Goal: Register for event/course

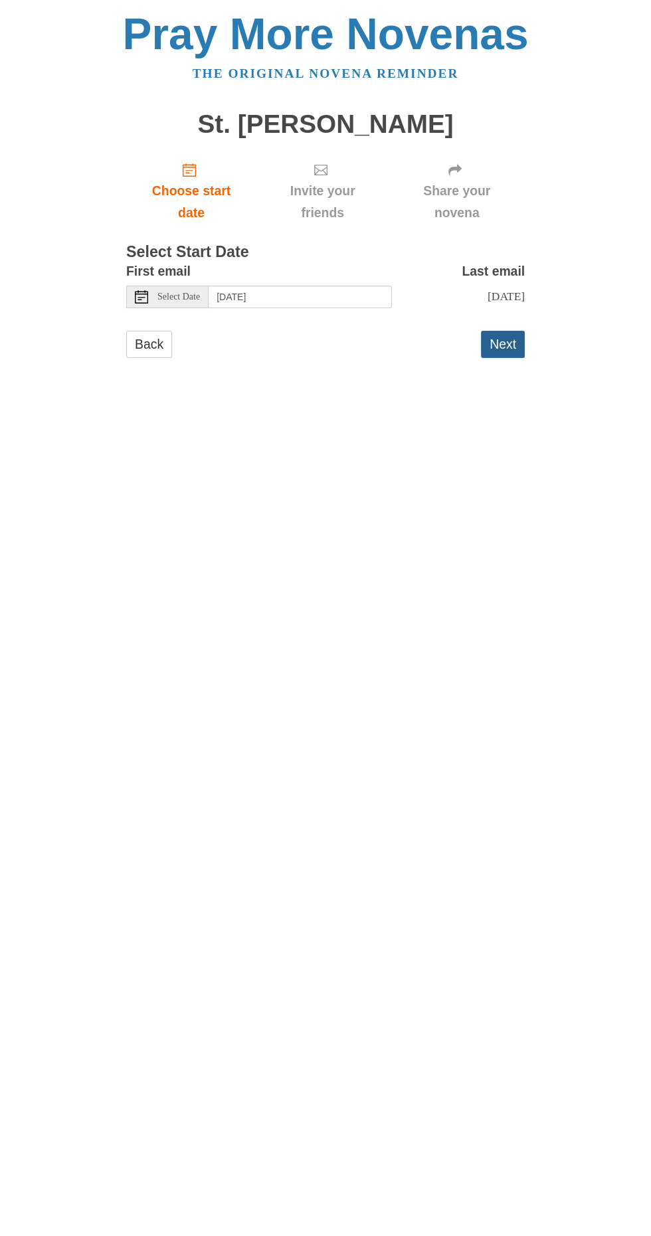
click at [513, 336] on button "Next" at bounding box center [503, 344] width 44 height 27
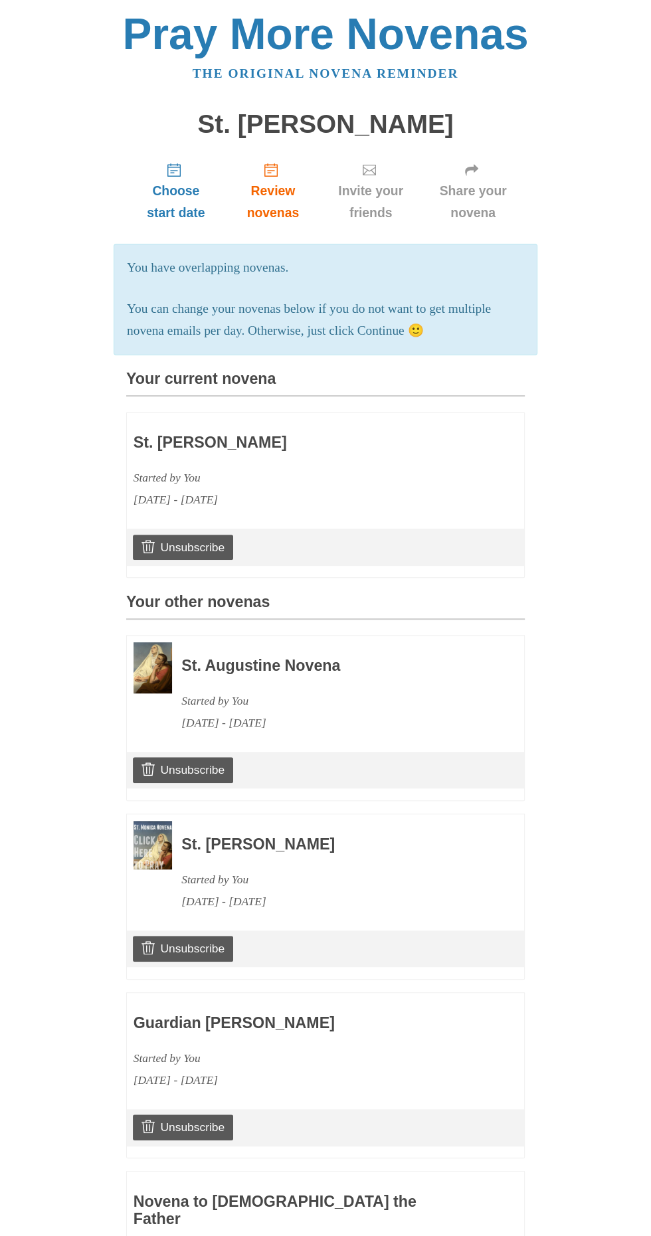
scroll to position [910, 0]
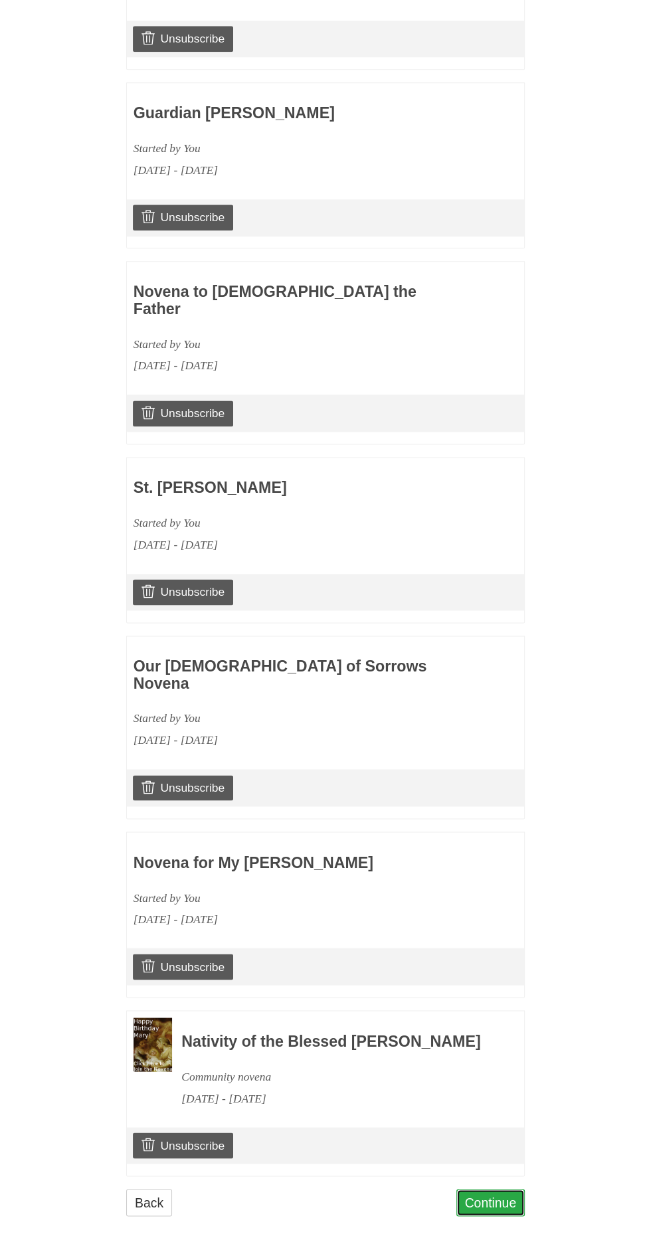
click at [521, 1197] on link "Continue" at bounding box center [490, 1202] width 69 height 27
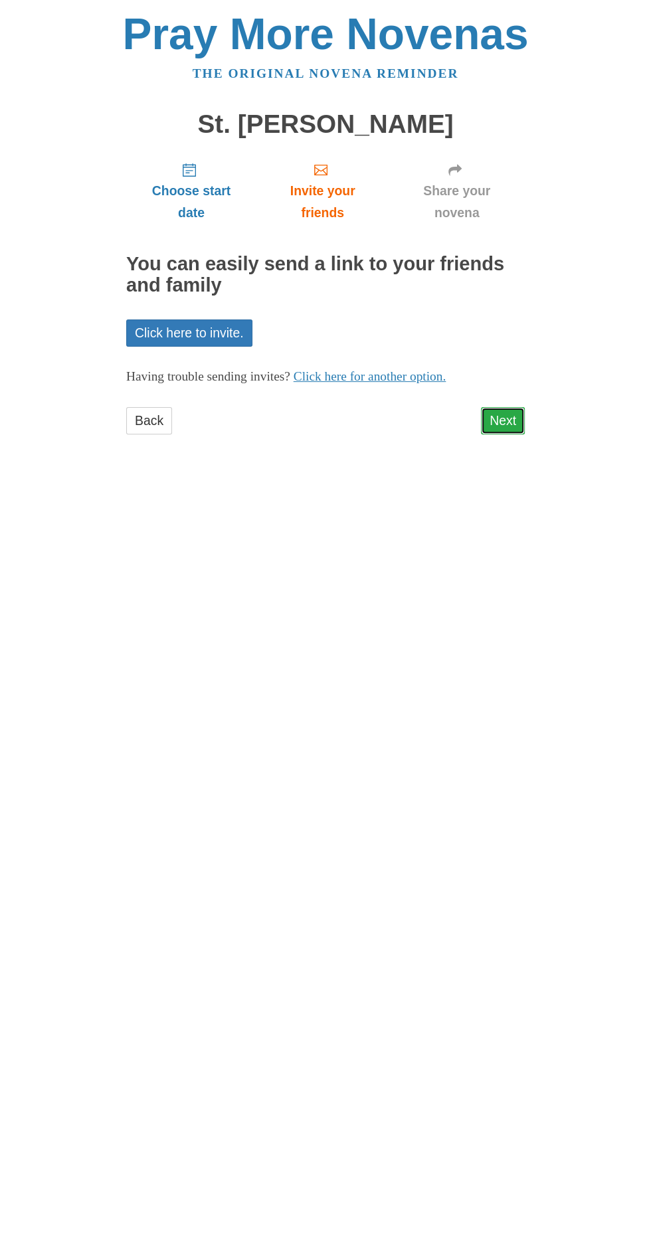
click at [517, 407] on link "Next" at bounding box center [503, 420] width 44 height 27
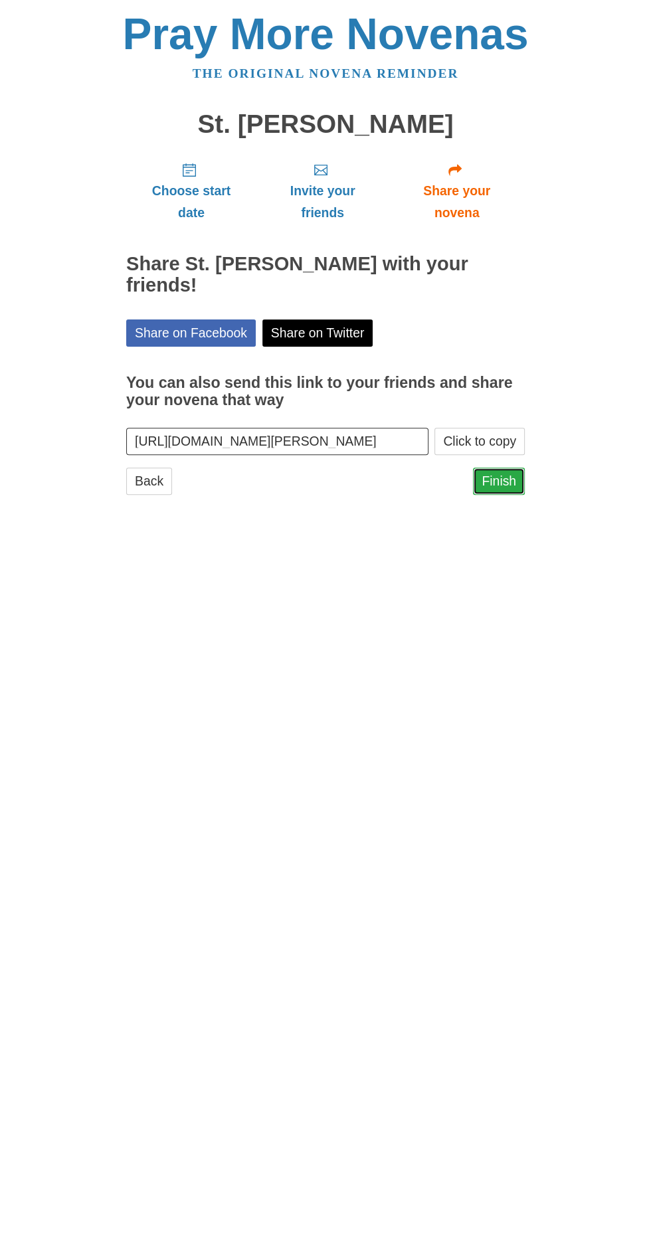
click at [517, 467] on link "Finish" at bounding box center [499, 480] width 52 height 27
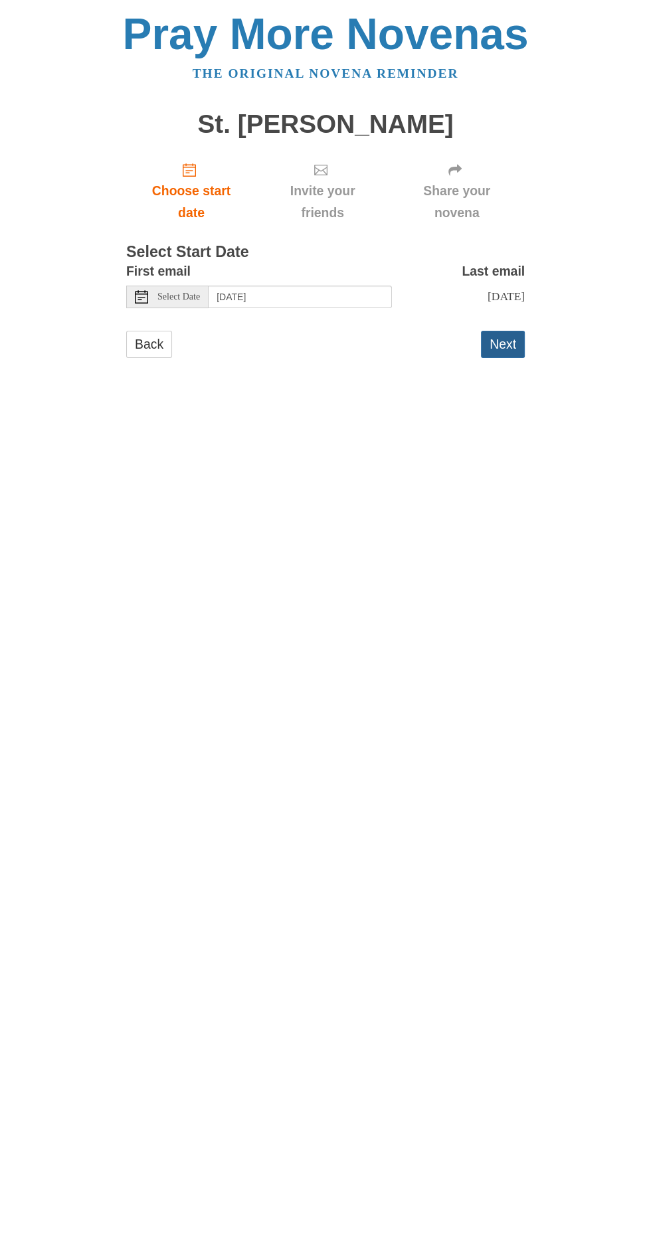
click at [511, 335] on button "Next" at bounding box center [503, 344] width 44 height 27
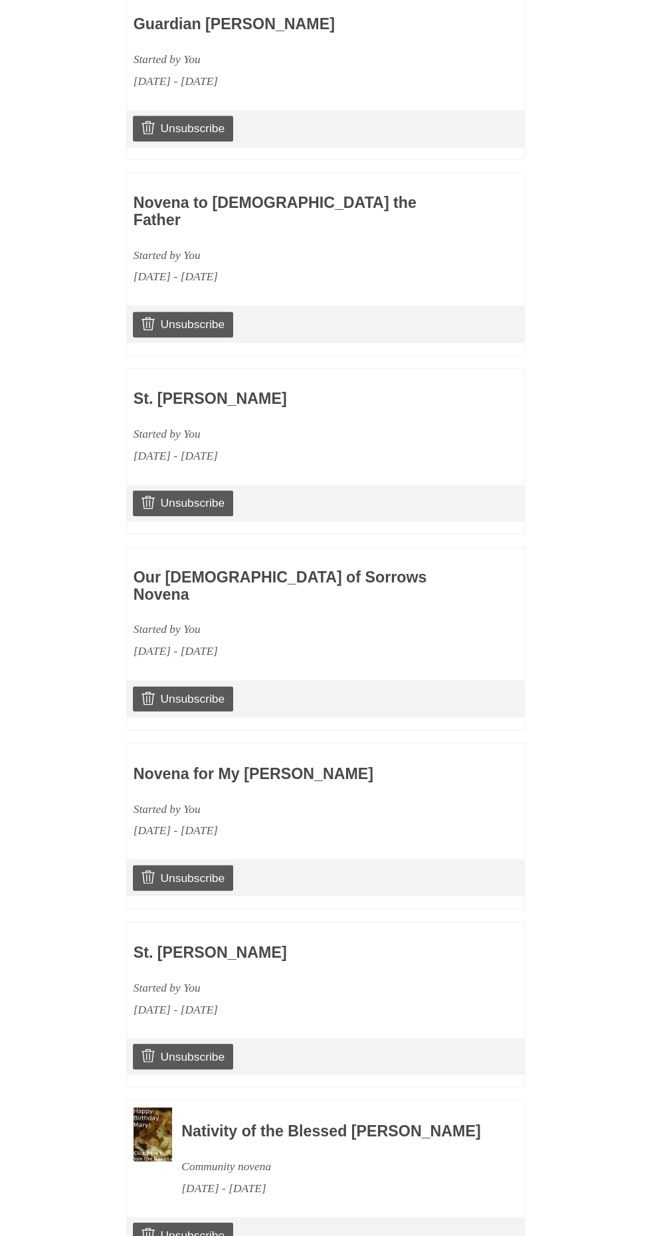
scroll to position [999, 0]
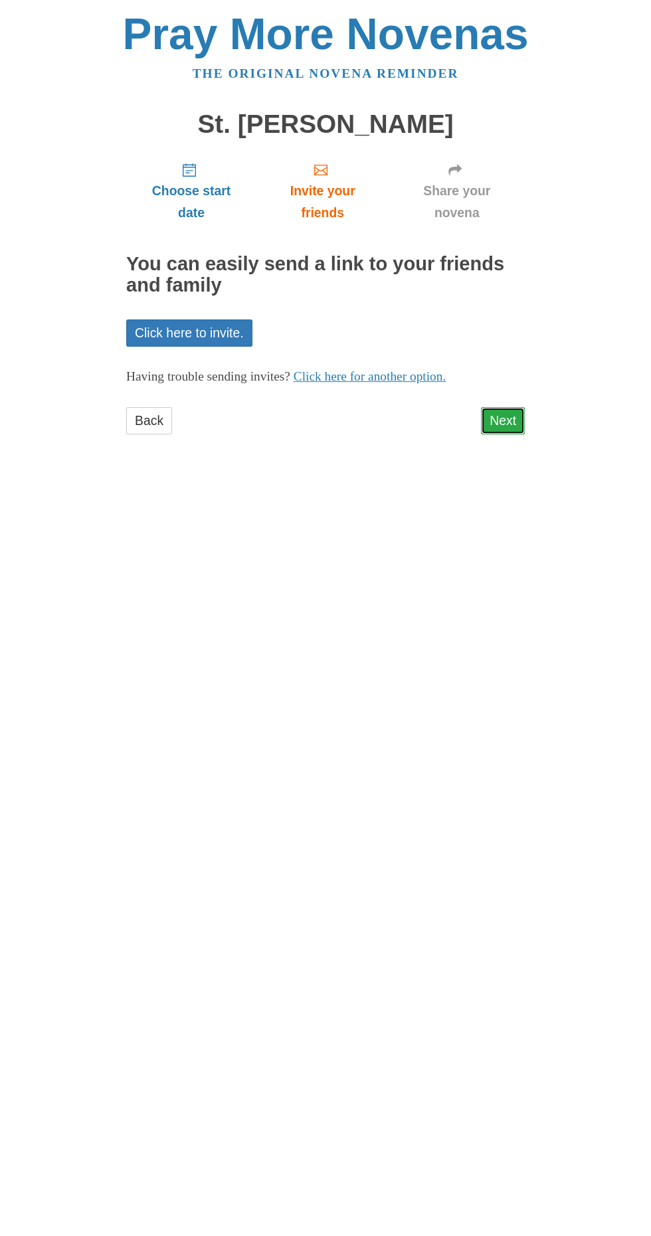
click at [506, 407] on link "Next" at bounding box center [503, 420] width 44 height 27
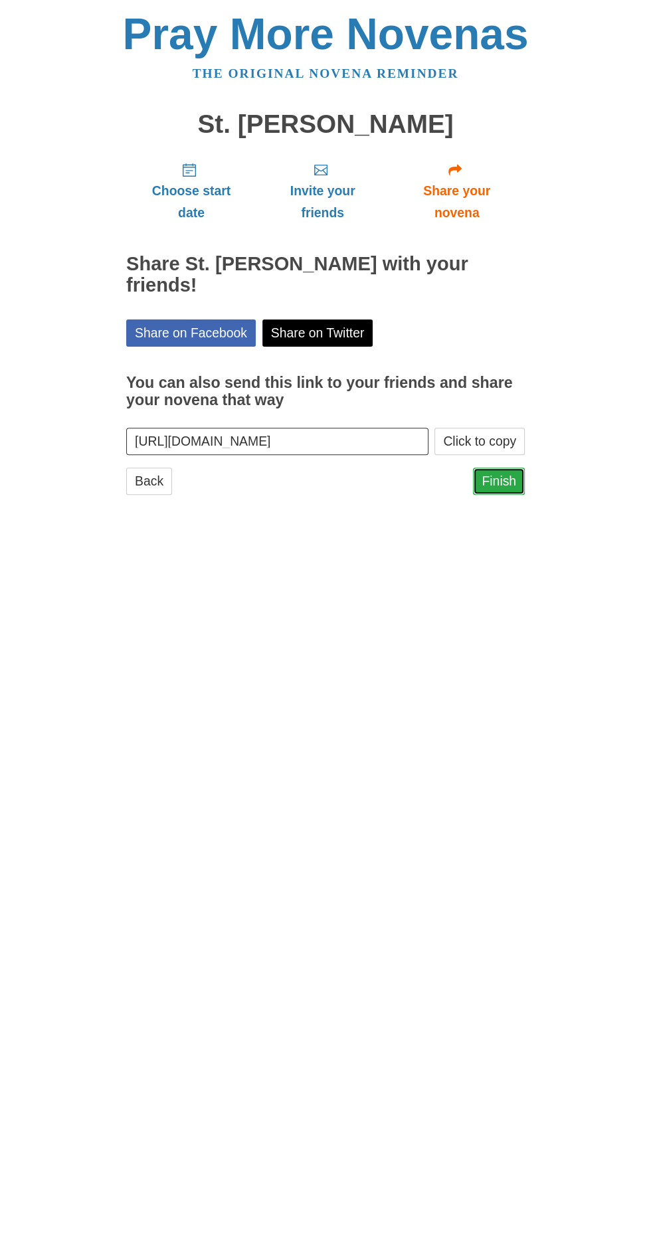
click at [508, 467] on link "Finish" at bounding box center [499, 480] width 52 height 27
